Goal: Obtain resource: Download file/media

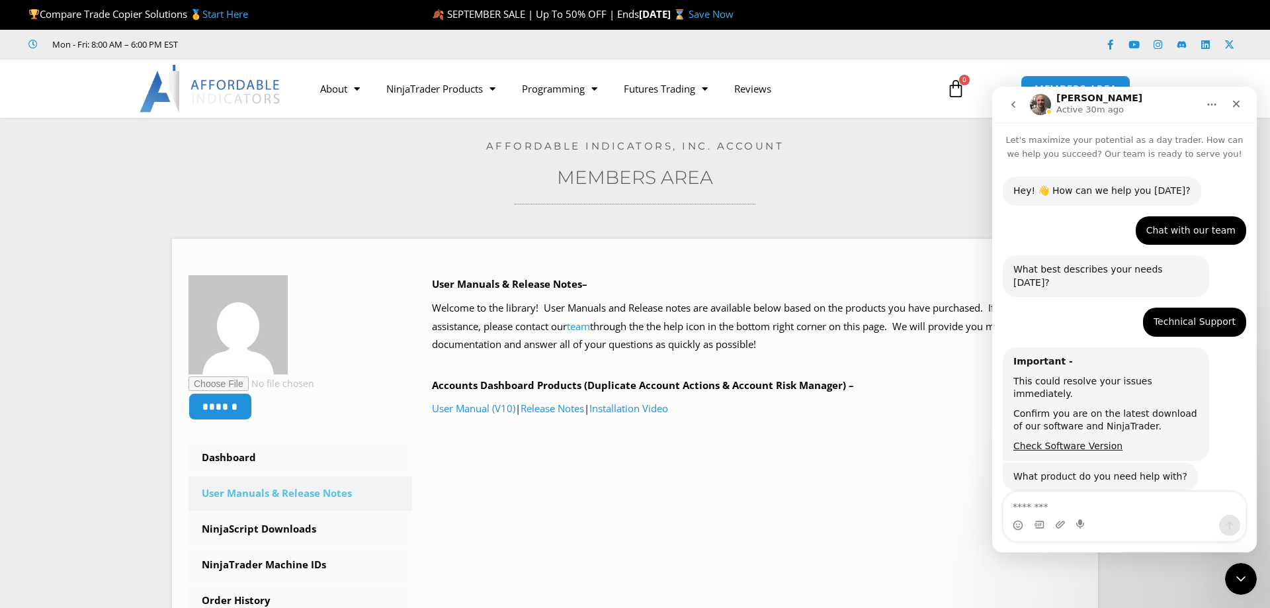
scroll to position [1281, 0]
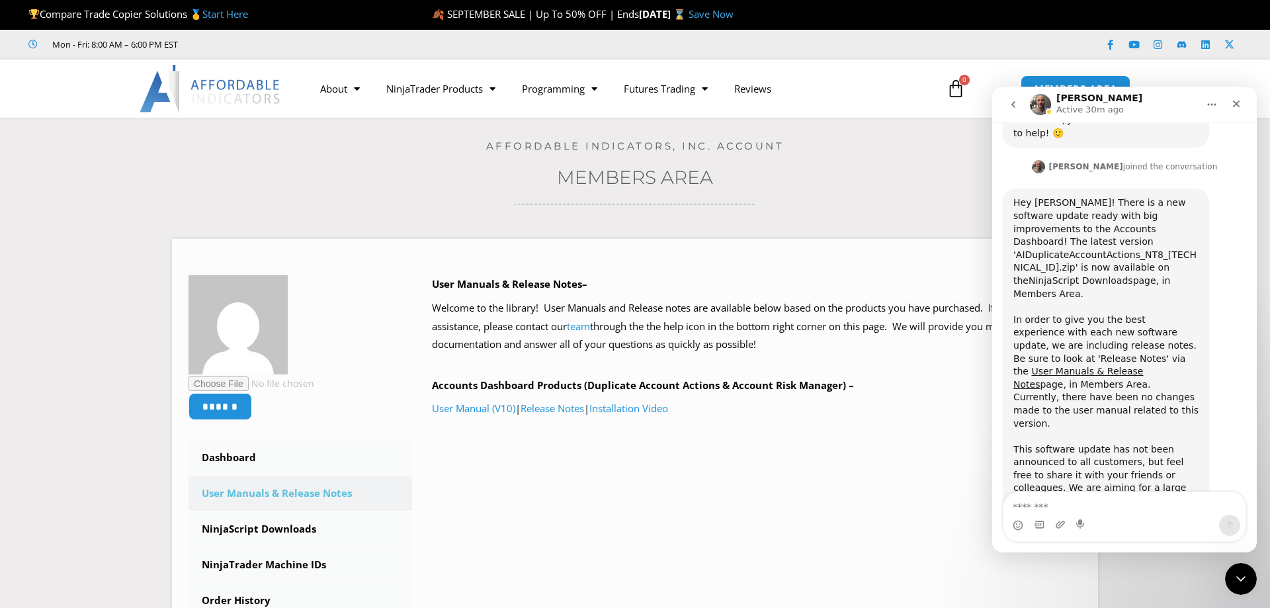
click at [1133, 275] on link "NinjaScript Downloads" at bounding box center [1081, 280] width 105 height 11
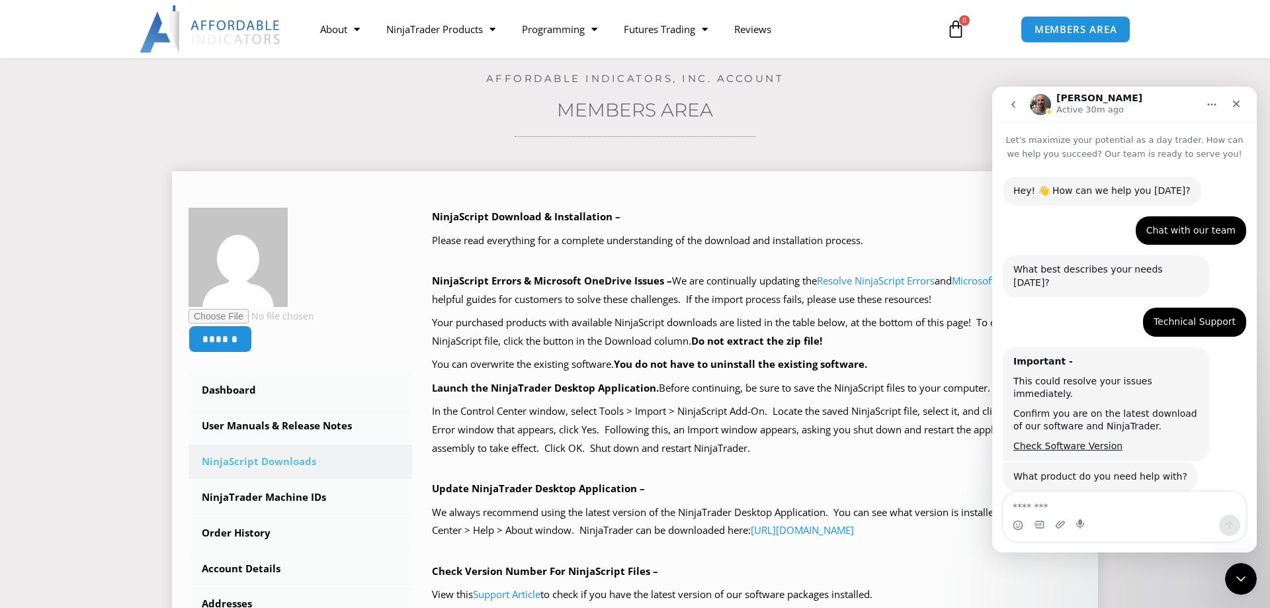
scroll to position [1281, 0]
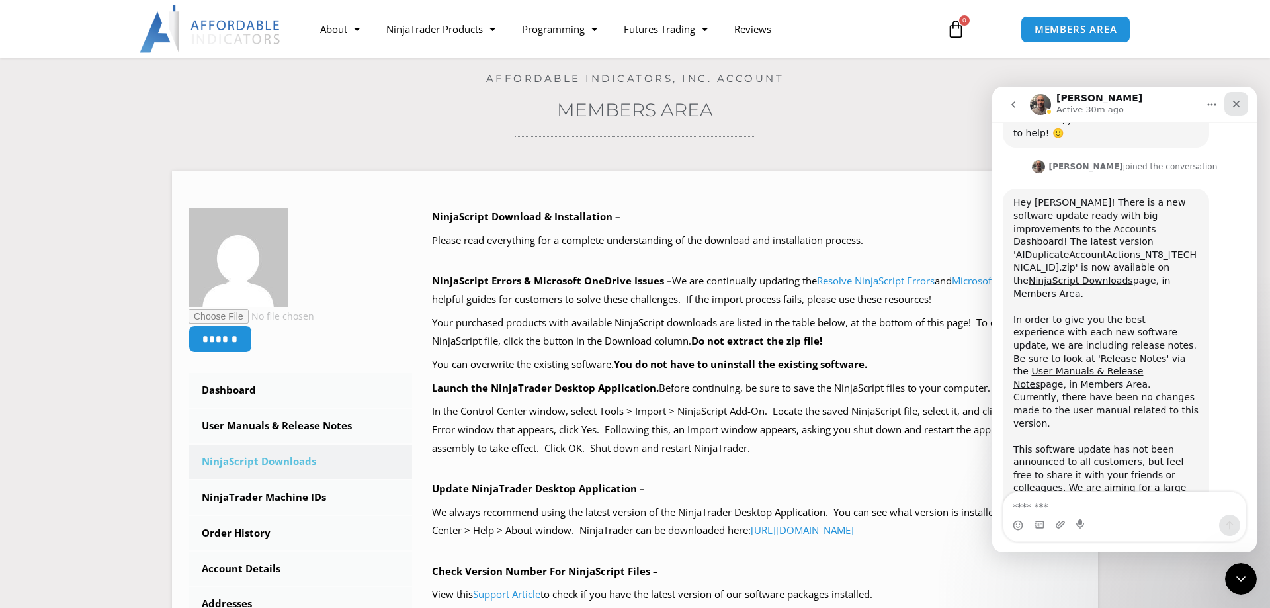
click at [1240, 103] on icon "Close" at bounding box center [1236, 104] width 11 height 11
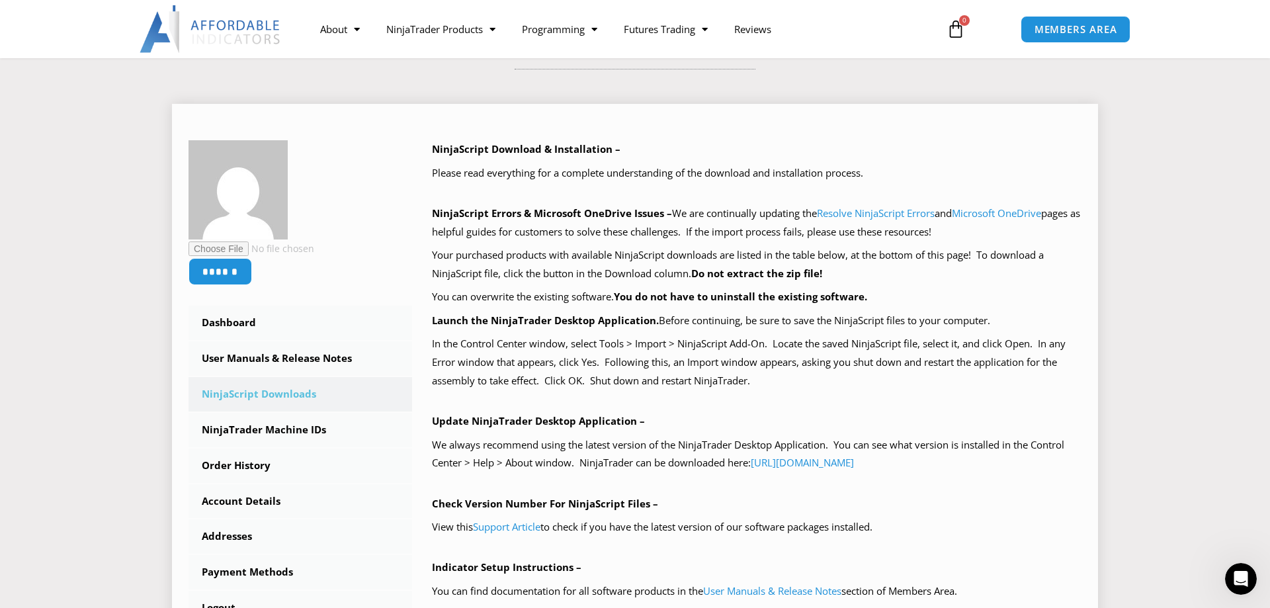
scroll to position [1280, 0]
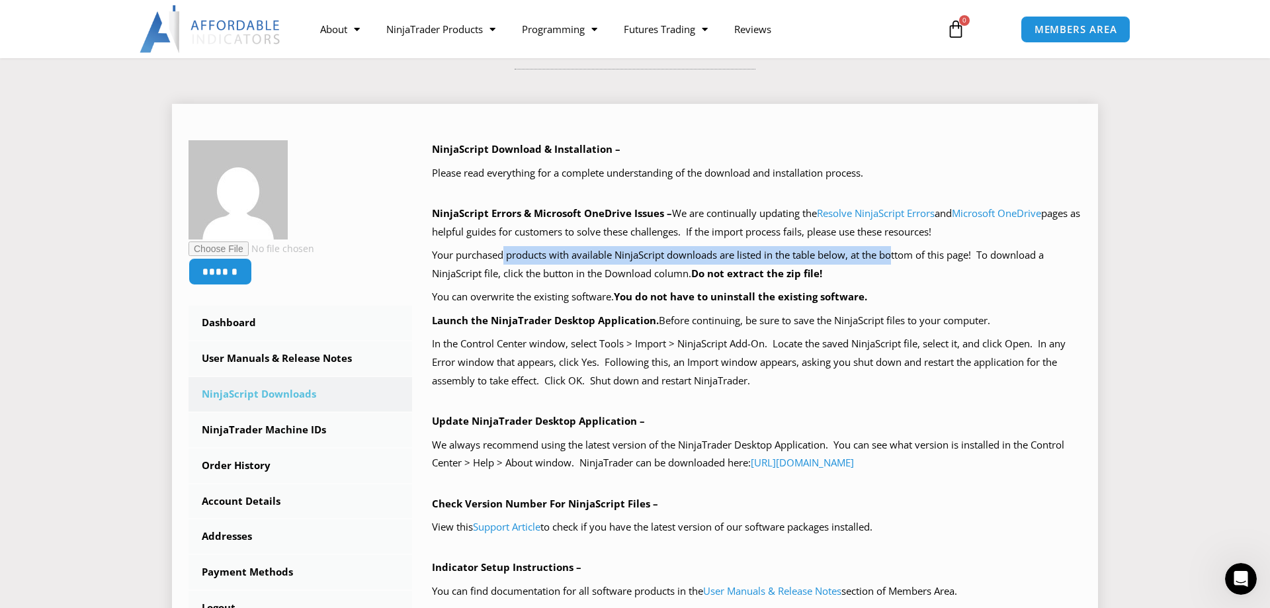
drag, startPoint x: 508, startPoint y: 255, endPoint x: 902, endPoint y: 258, distance: 394.3
click at [900, 258] on p "Your purchased products with available NinjaScript downloads are listed in the …" at bounding box center [757, 264] width 650 height 37
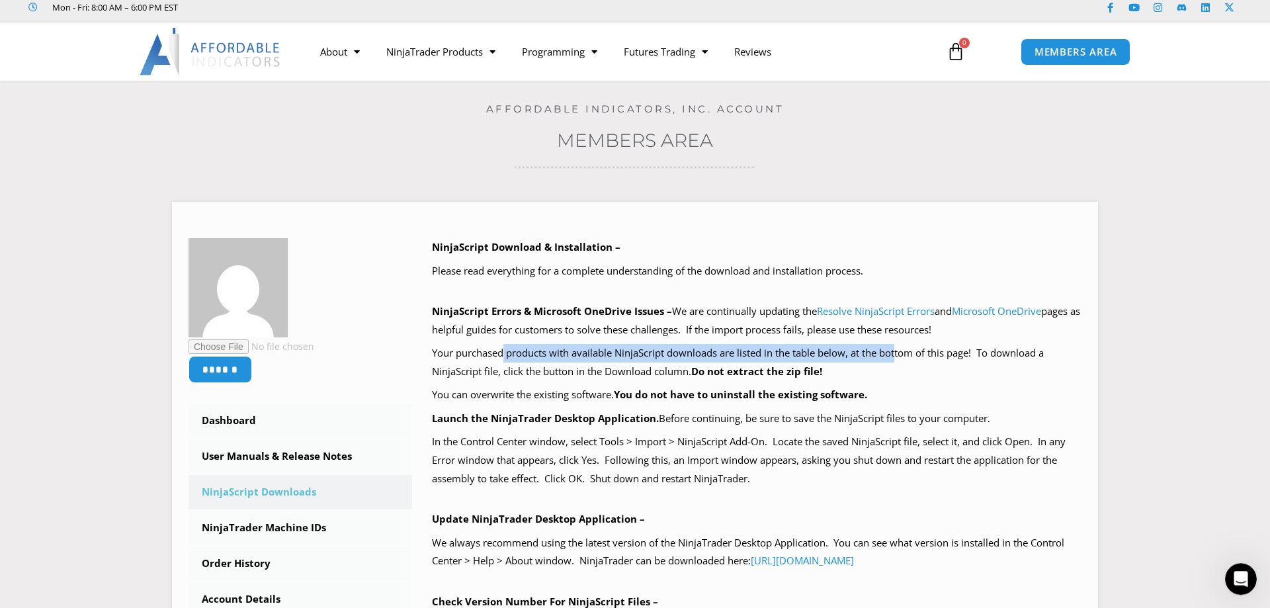
scroll to position [0, 0]
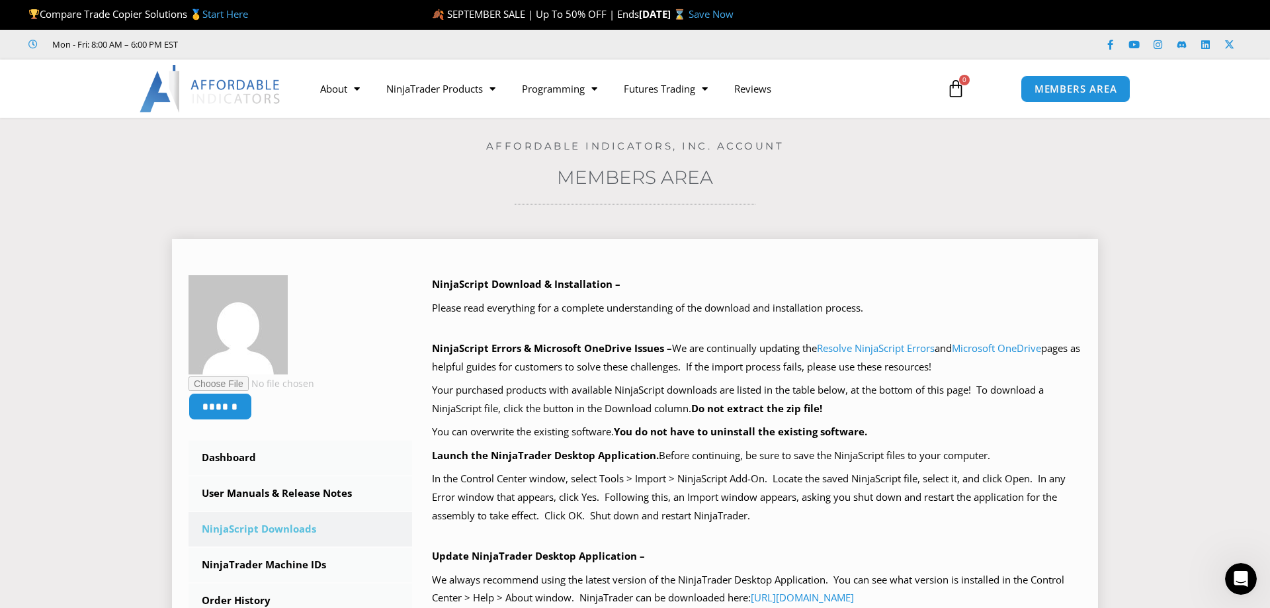
click at [693, 351] on p "NinjaScript Errors & Microsoft OneDrive Issues – We are continually updating th…" at bounding box center [757, 357] width 650 height 37
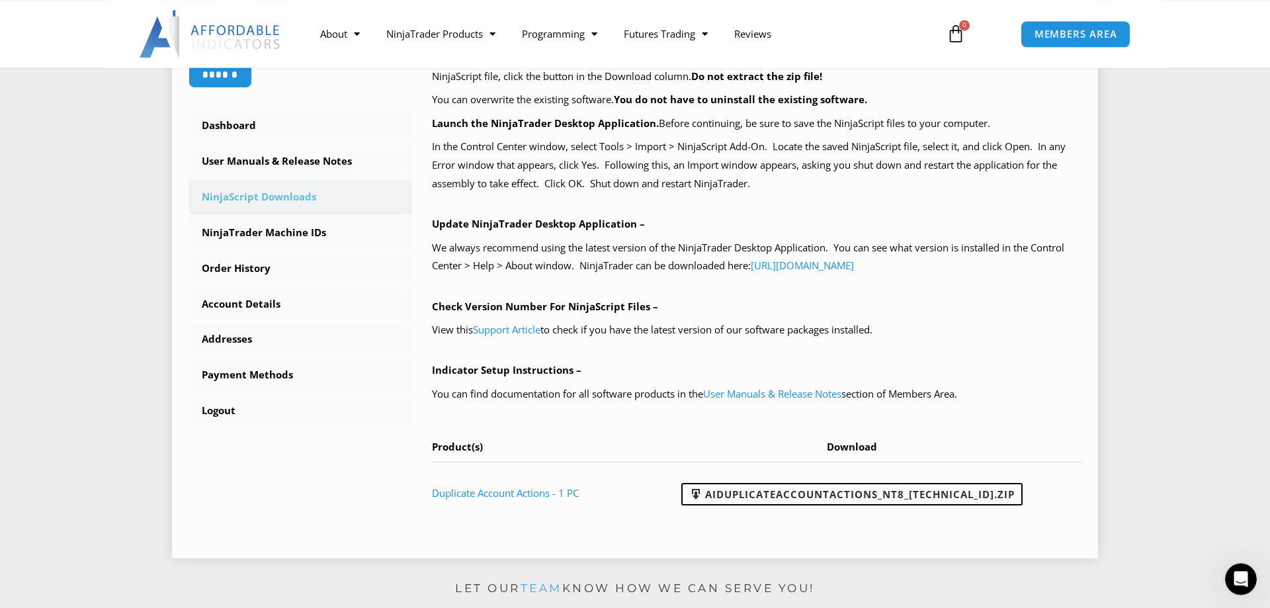
scroll to position [337, 0]
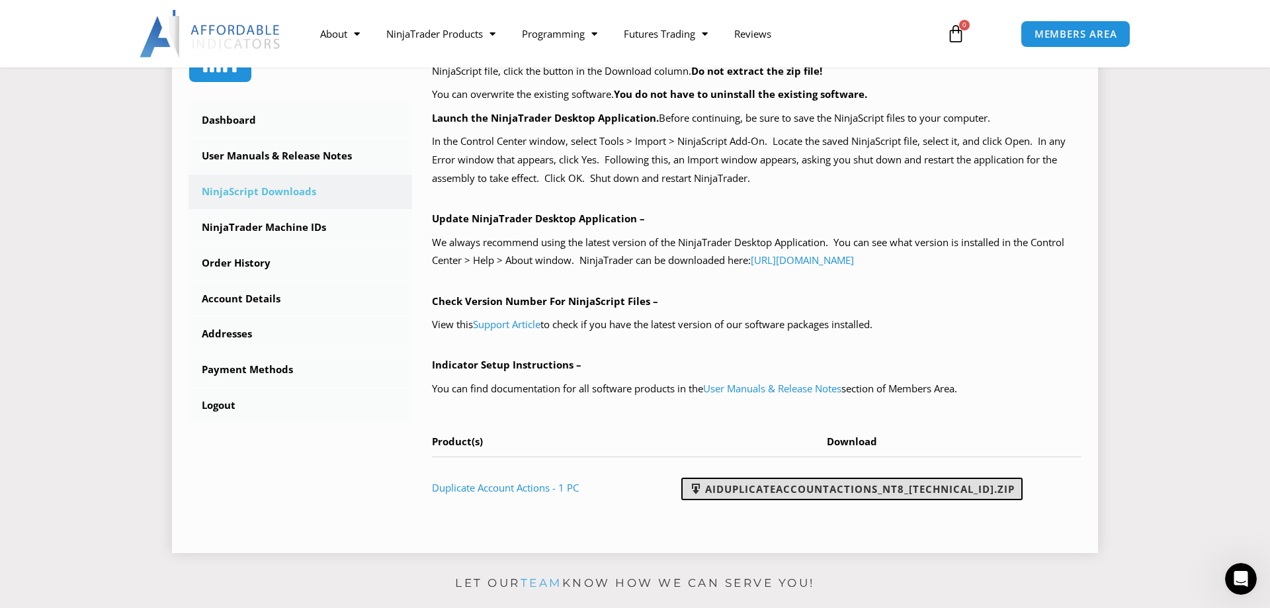
click at [928, 490] on link "AIDuplicateAccountActions_NT8_[TECHNICAL_ID].zip" at bounding box center [851, 489] width 341 height 22
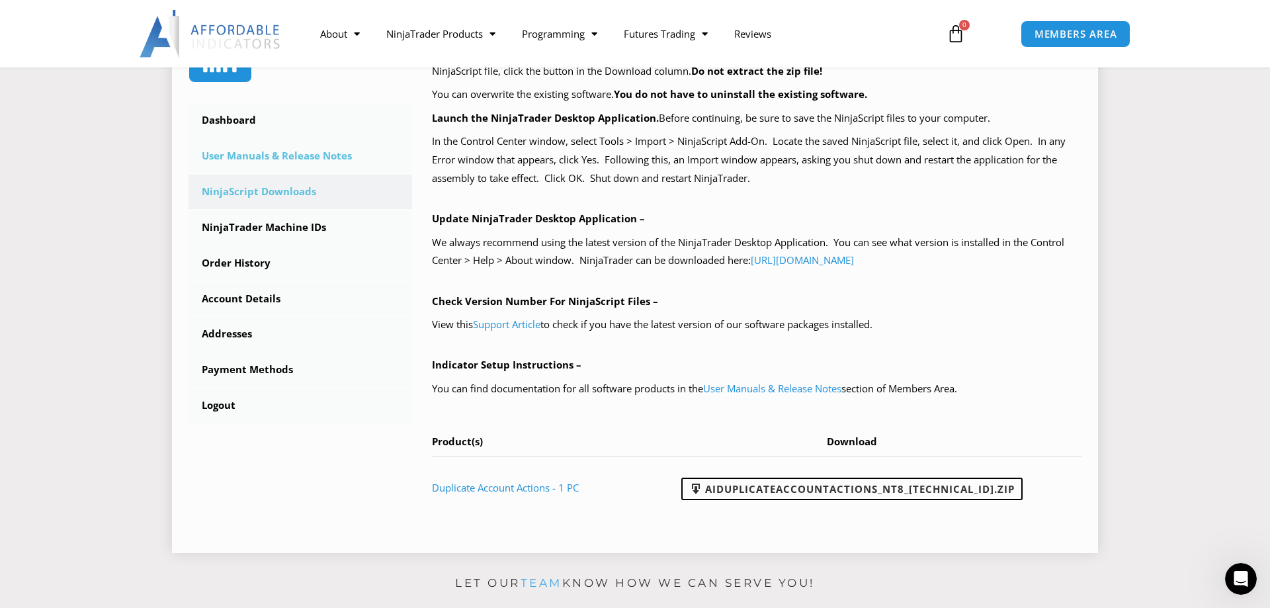
click at [303, 157] on link "User Manuals & Release Notes" at bounding box center [301, 156] width 224 height 34
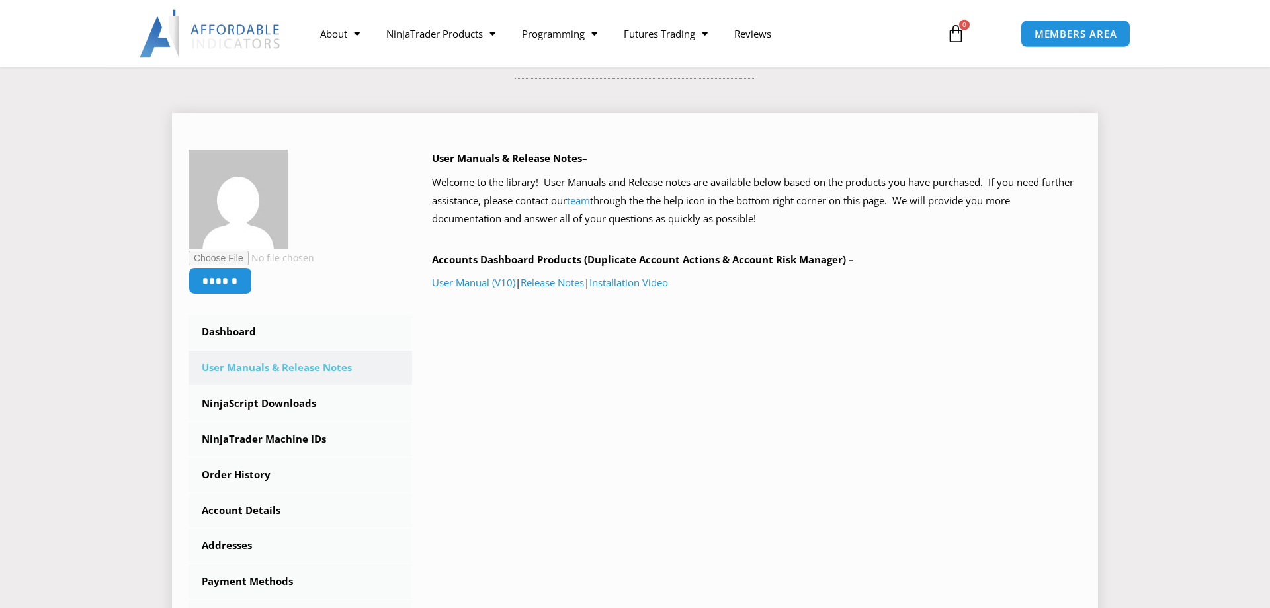
scroll to position [202, 0]
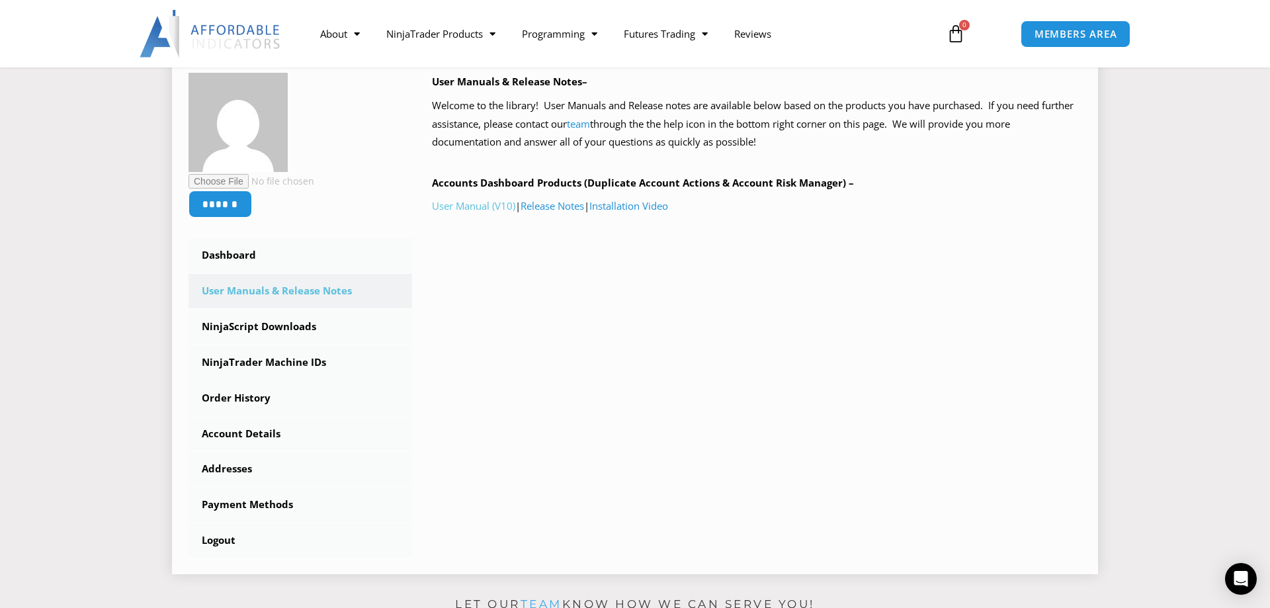
click at [476, 205] on link "User Manual (V10)" at bounding box center [473, 205] width 83 height 13
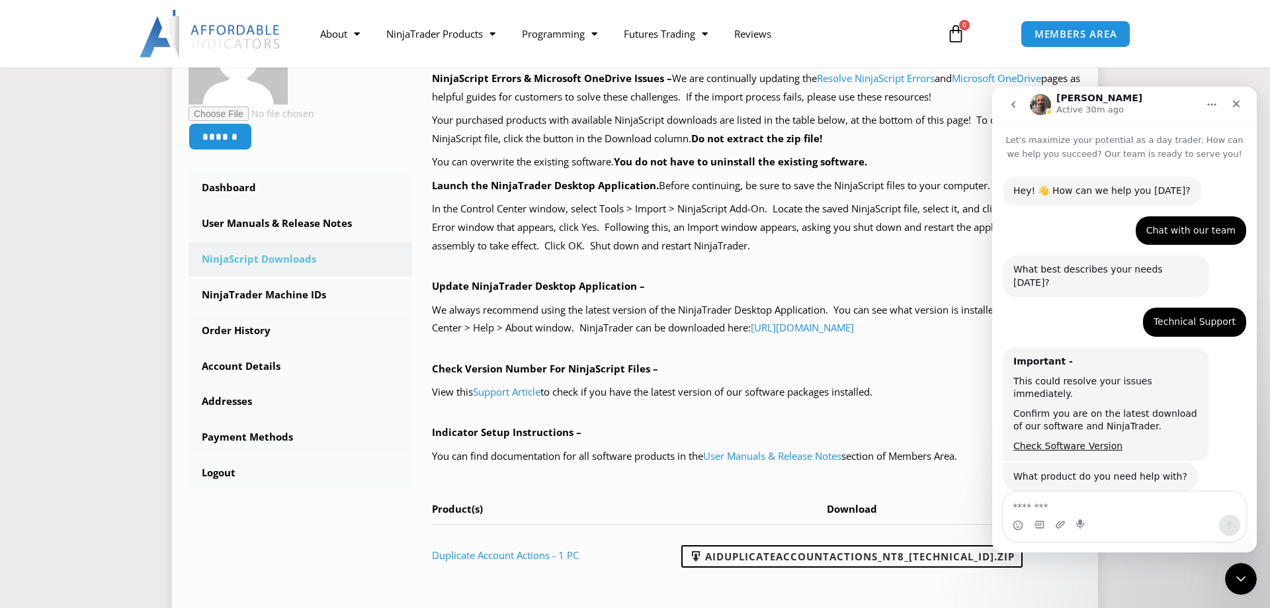
scroll to position [1281, 0]
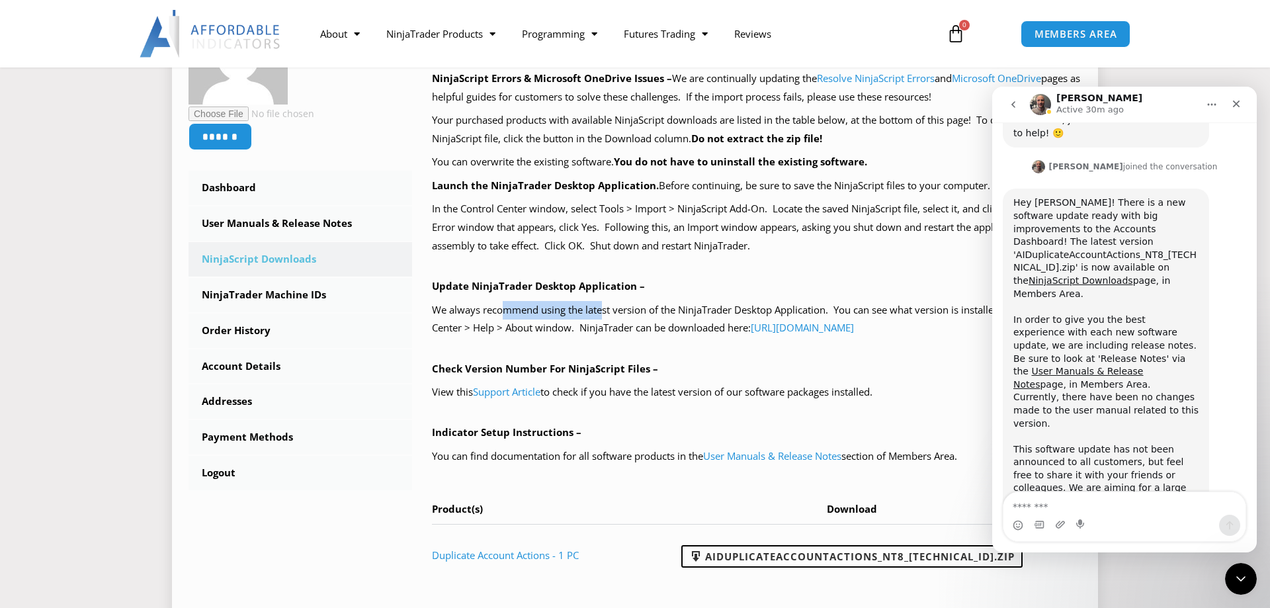
drag, startPoint x: 501, startPoint y: 314, endPoint x: 631, endPoint y: 316, distance: 129.7
click at [617, 315] on p "We always recommend using the latest version of the NinjaTrader Desktop Applica…" at bounding box center [757, 319] width 650 height 37
click at [270, 219] on link "User Manuals & Release Notes" at bounding box center [301, 223] width 224 height 34
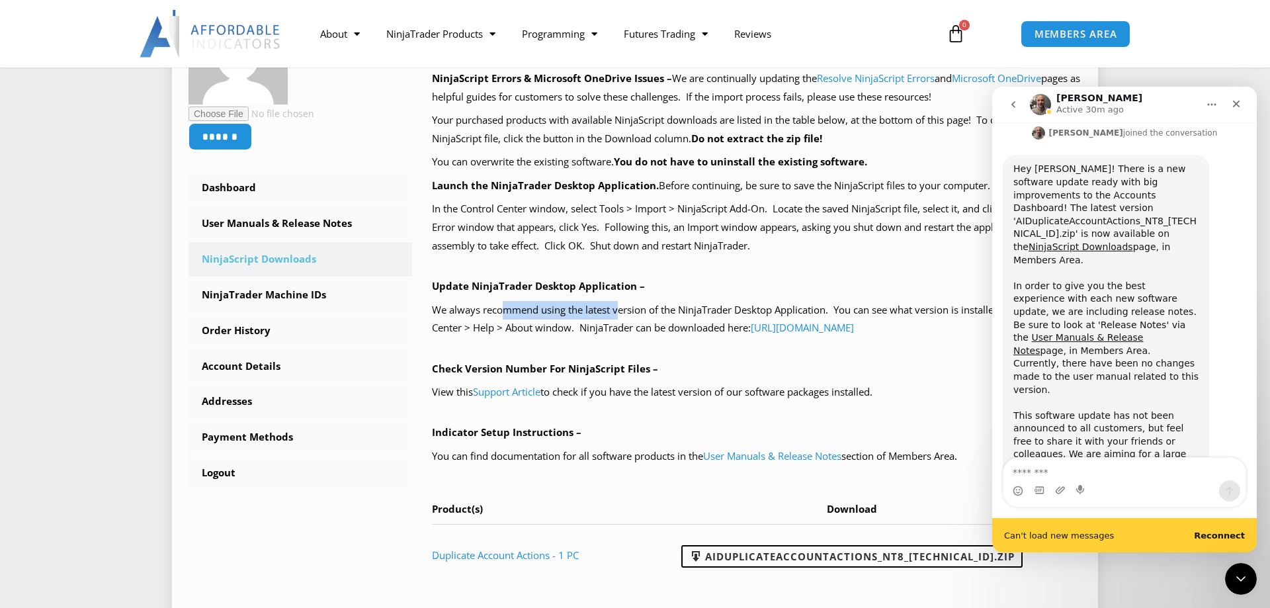
scroll to position [1315, 0]
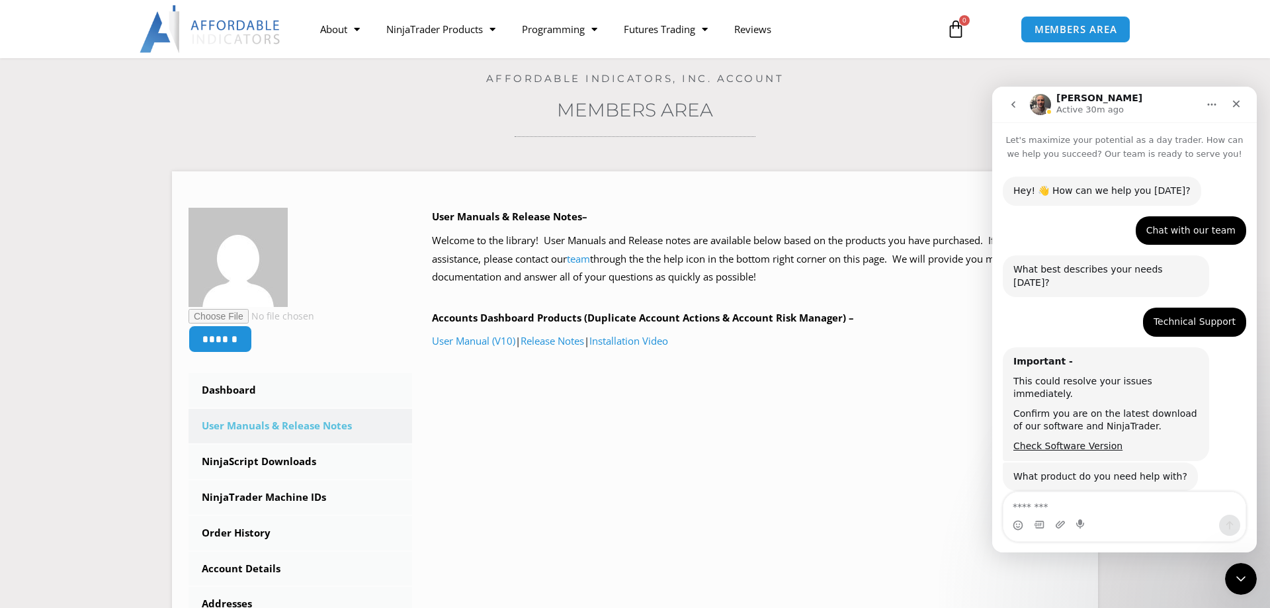
scroll to position [1281, 0]
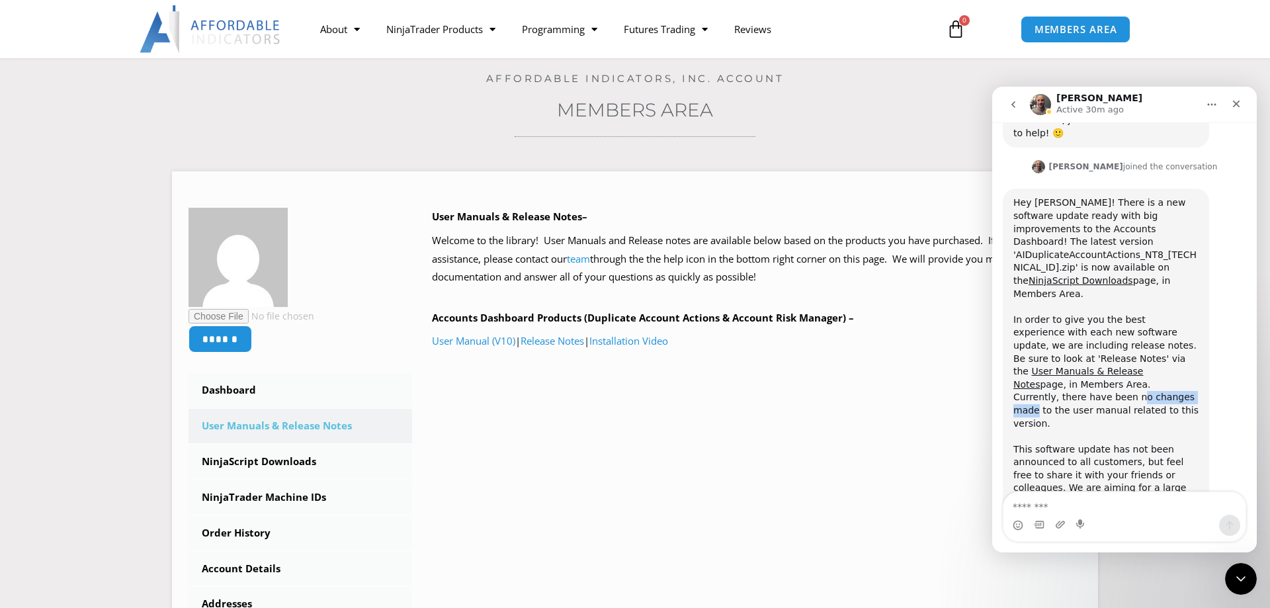
drag, startPoint x: 1035, startPoint y: 267, endPoint x: 1104, endPoint y: 267, distance: 68.8
click at [1104, 267] on div "​Hey [PERSON_NAME]! There is a new software update ready with big improvements …" at bounding box center [1106, 403] width 185 height 415
click at [1121, 256] on div "​Hey [PERSON_NAME]! There is a new software update ready with big improvements …" at bounding box center [1106, 403] width 185 height 415
click at [1233, 105] on icon "Close" at bounding box center [1236, 104] width 11 height 11
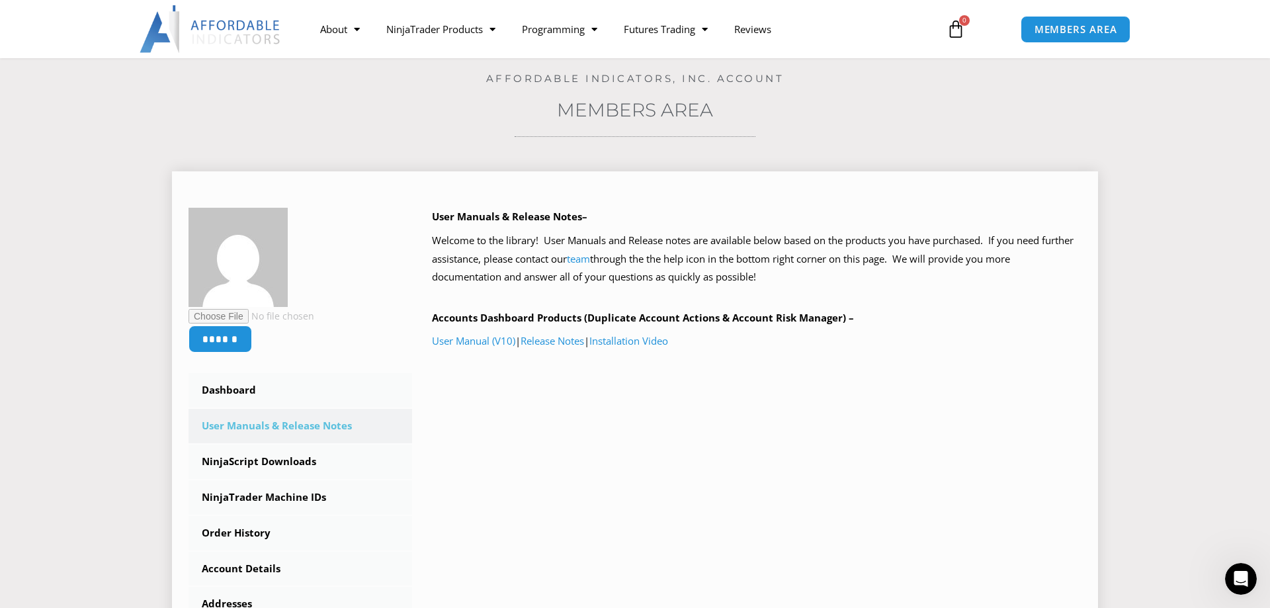
scroll to position [0, 0]
click at [484, 342] on link "User Manual (V10)" at bounding box center [473, 340] width 83 height 13
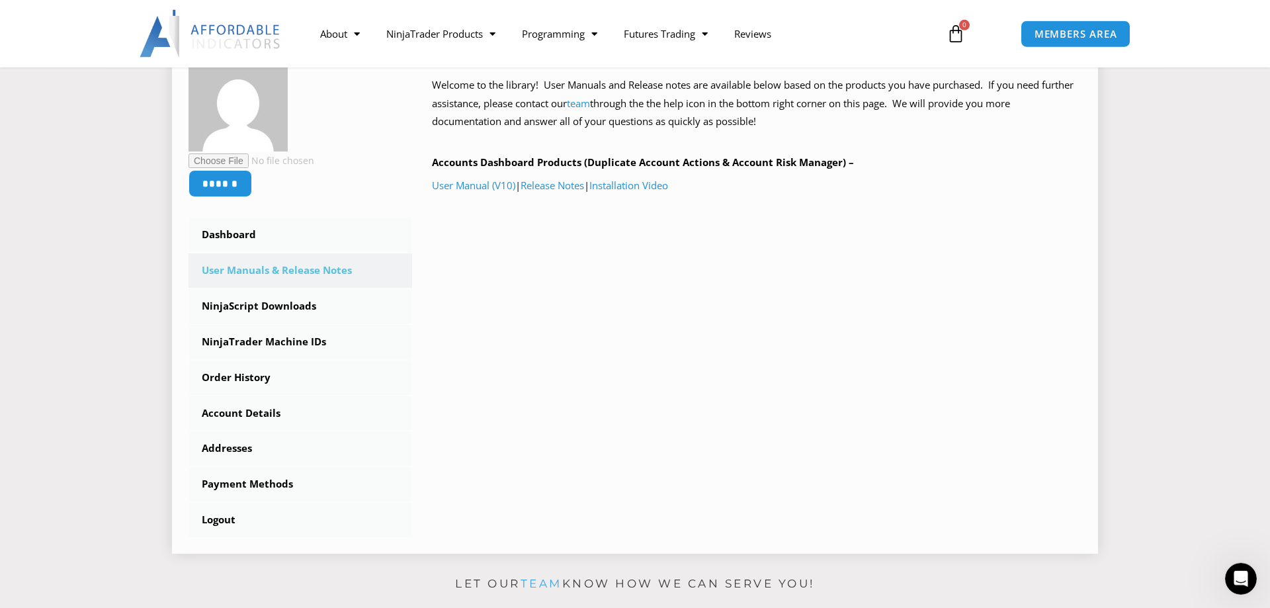
scroll to position [202, 0]
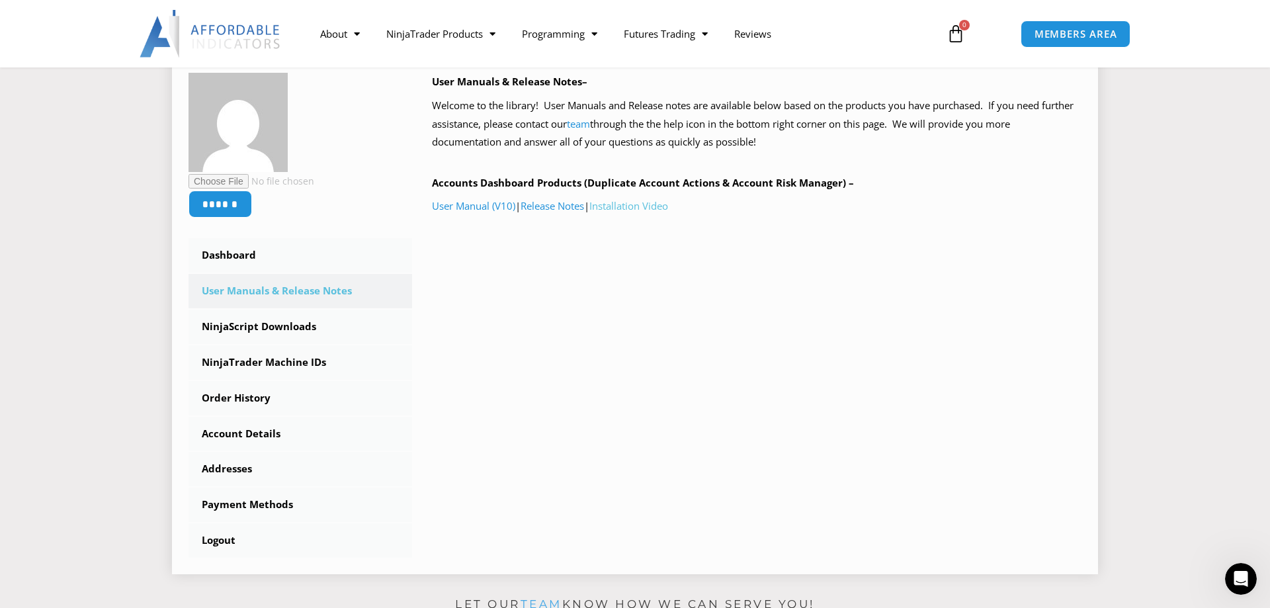
click at [650, 207] on link "Installation Video" at bounding box center [628, 205] width 79 height 13
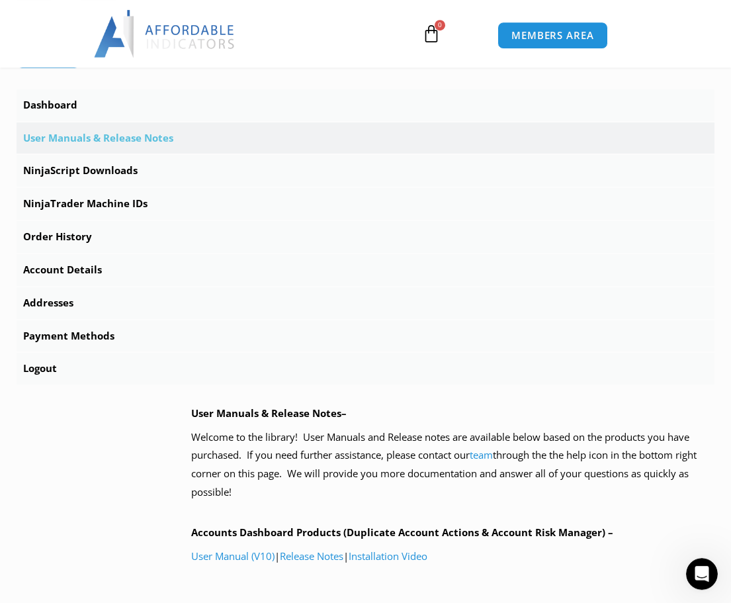
scroll to position [403, 0]
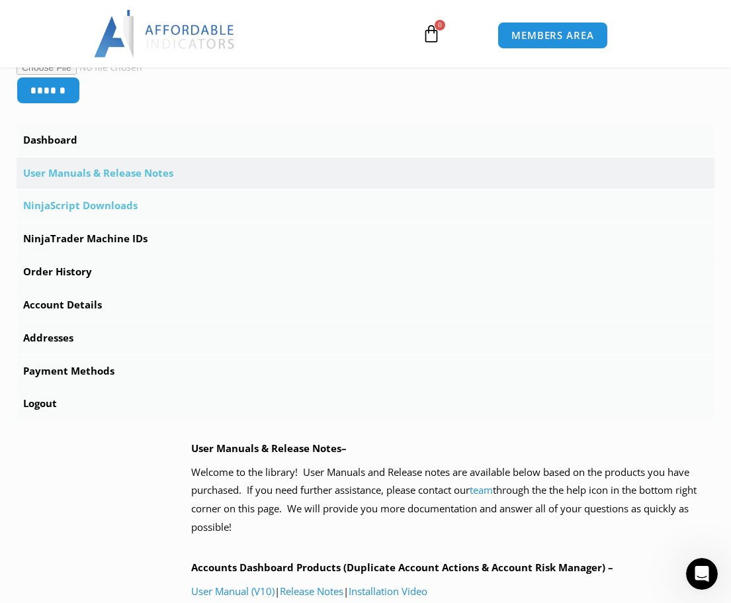
click at [107, 204] on link "NinjaScript Downloads" at bounding box center [366, 206] width 698 height 32
